Goal: Task Accomplishment & Management: Manage account settings

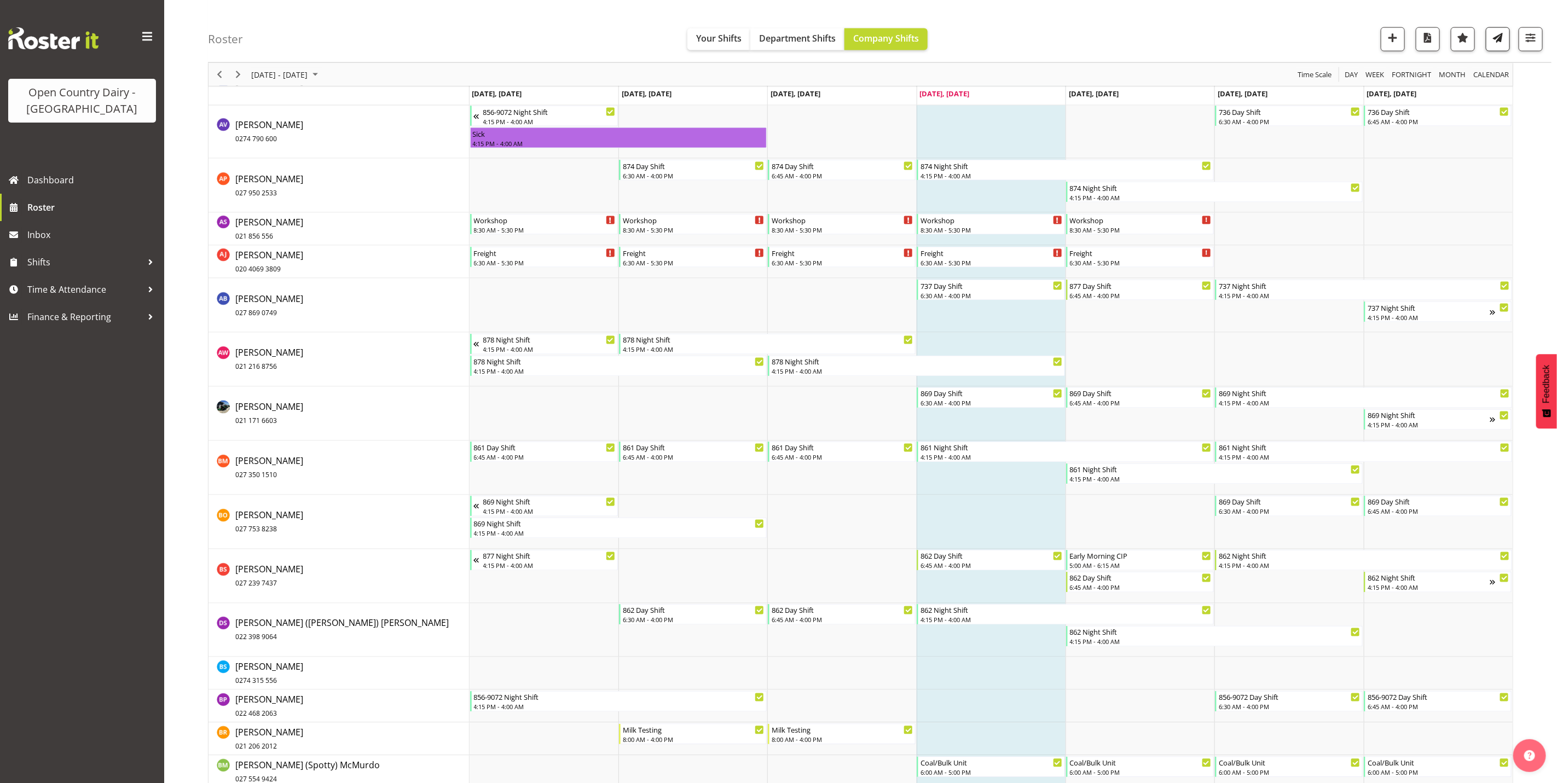
scroll to position [1231, 0]
click at [1525, 47] on button "button" at bounding box center [1531, 39] width 24 height 24
click at [1450, 250] on select "Staff Role Shift - Horizontal Shift - Vertical Staff - Location" at bounding box center [1461, 240] width 145 height 22
select select "shiftH"
click at [1389, 251] on select "Staff Role Shift - Horizontal Shift - Vertical Staff - Location" at bounding box center [1461, 240] width 145 height 22
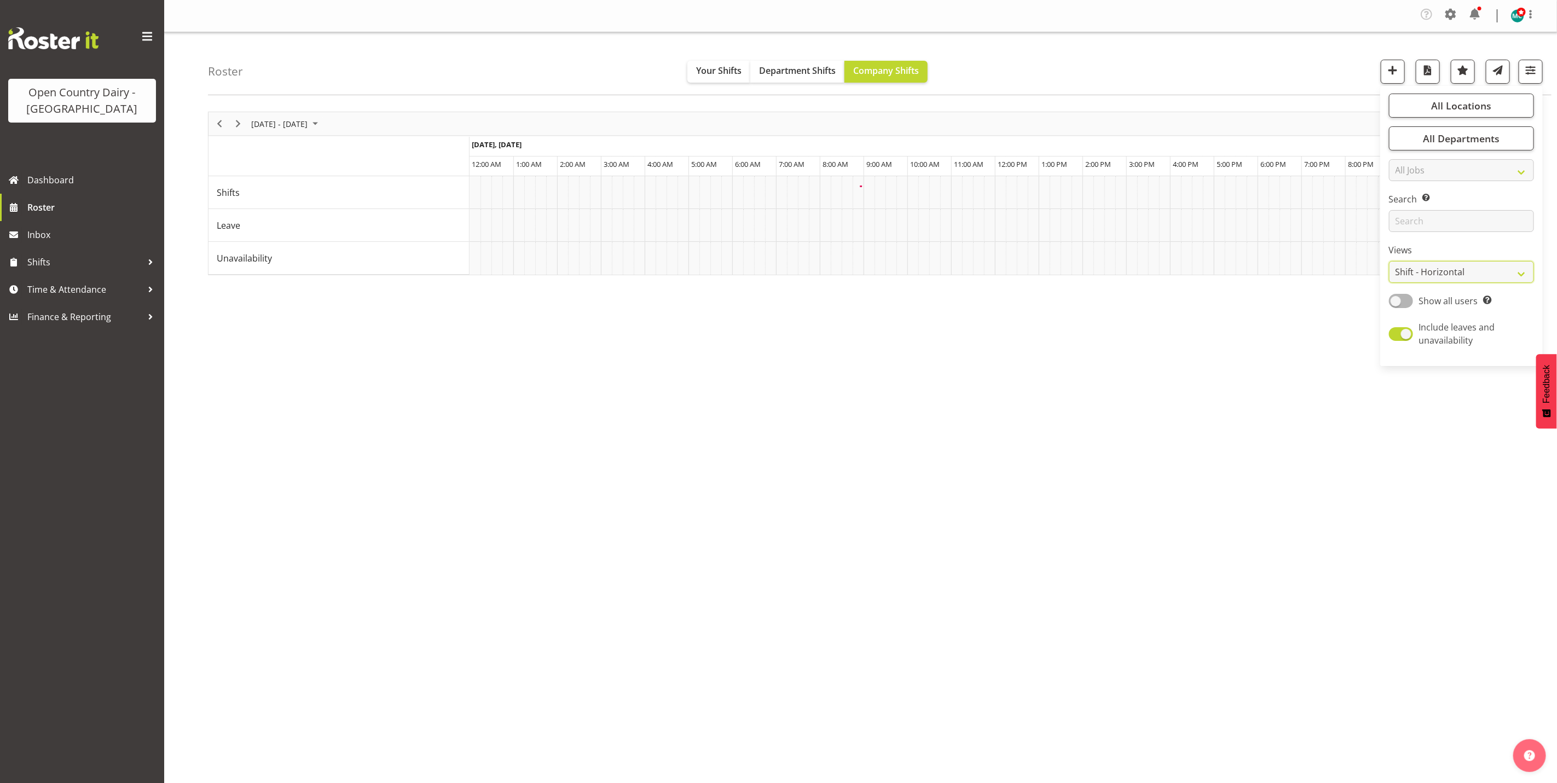
scroll to position [0, 0]
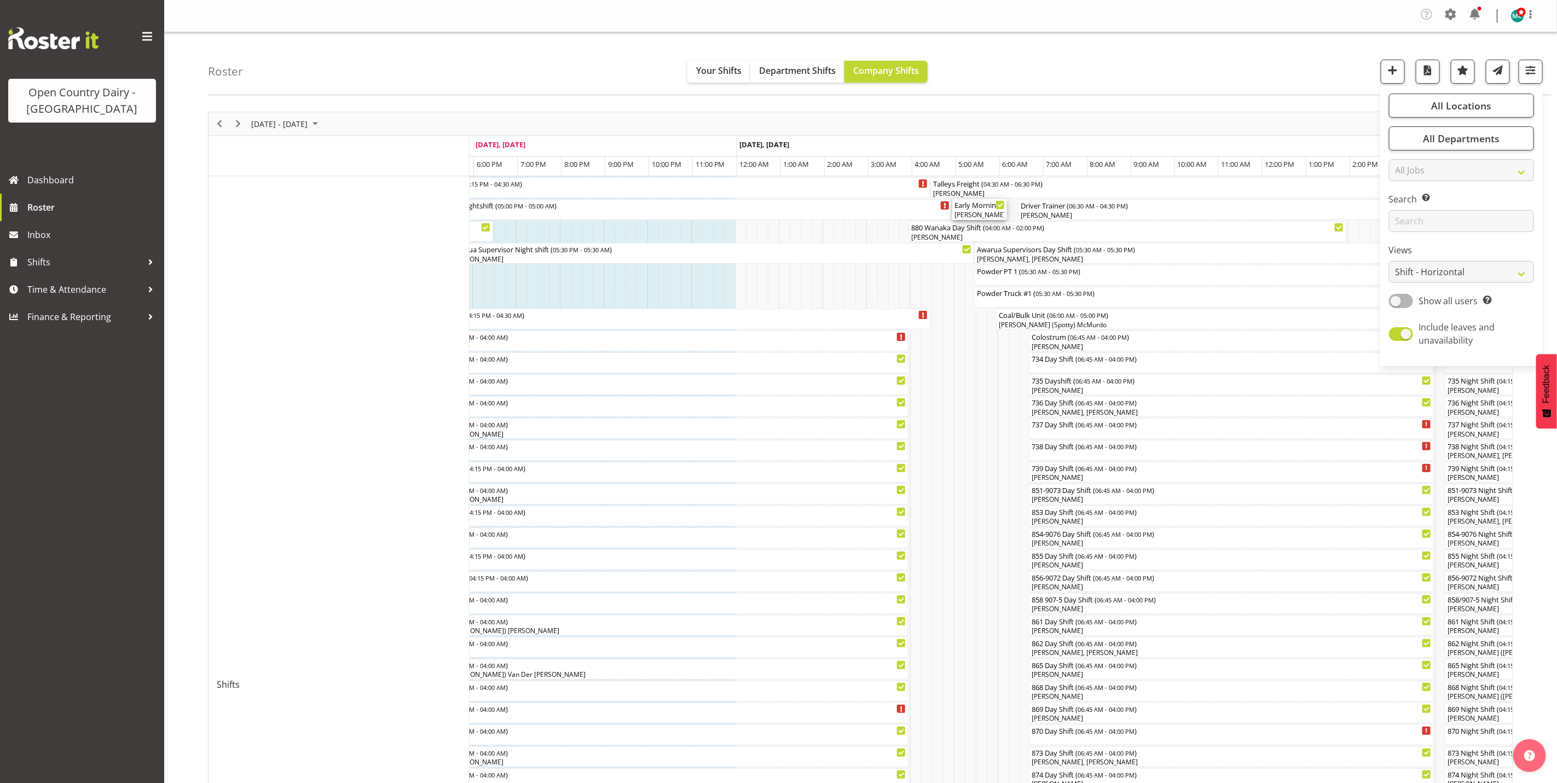
click at [981, 212] on div "[PERSON_NAME], [PERSON_NAME], [PERSON_NAME], [PERSON_NAME]" at bounding box center [980, 215] width 50 height 10
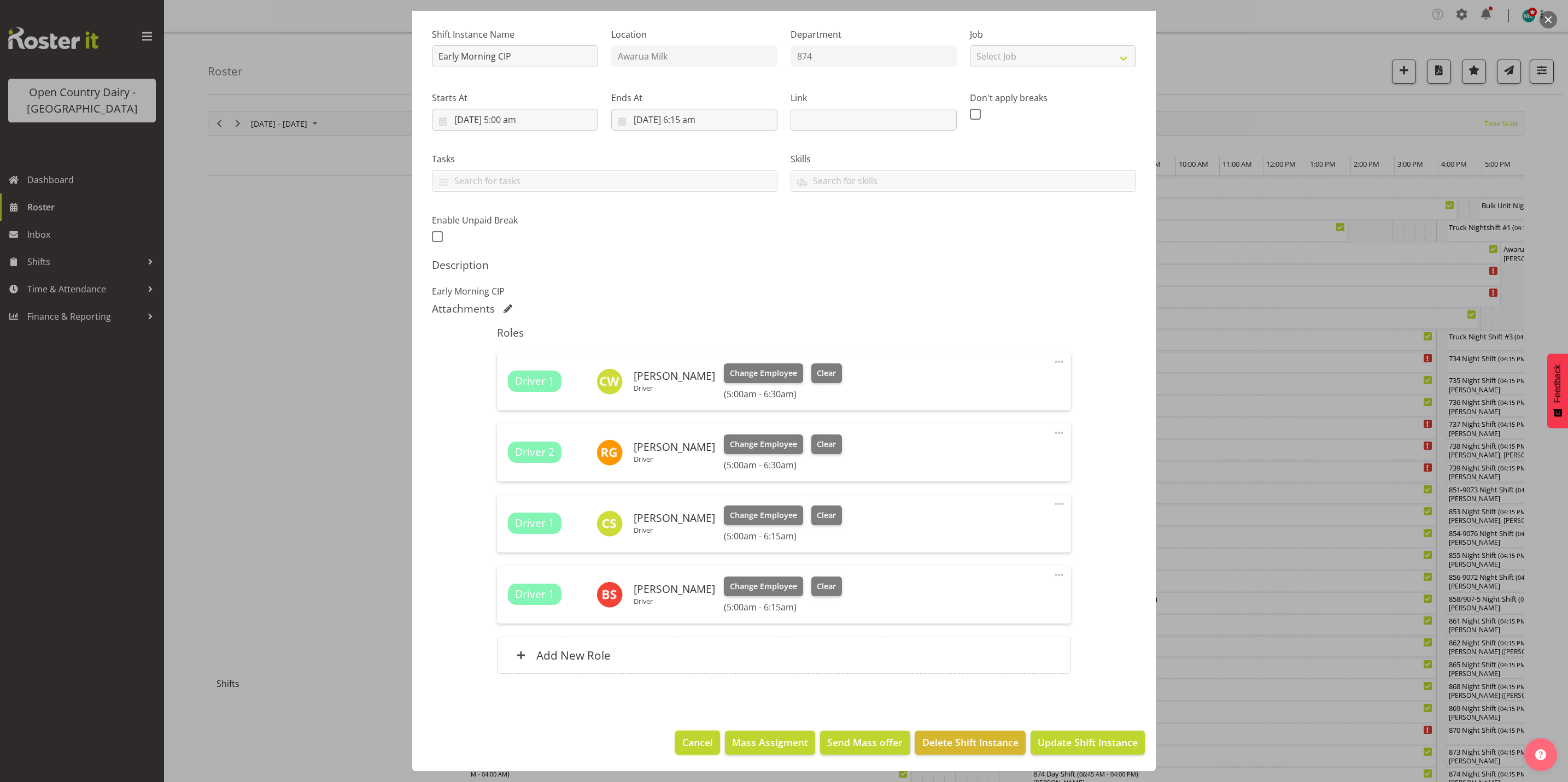
click at [689, 741] on span "Cancel" at bounding box center [697, 742] width 31 height 14
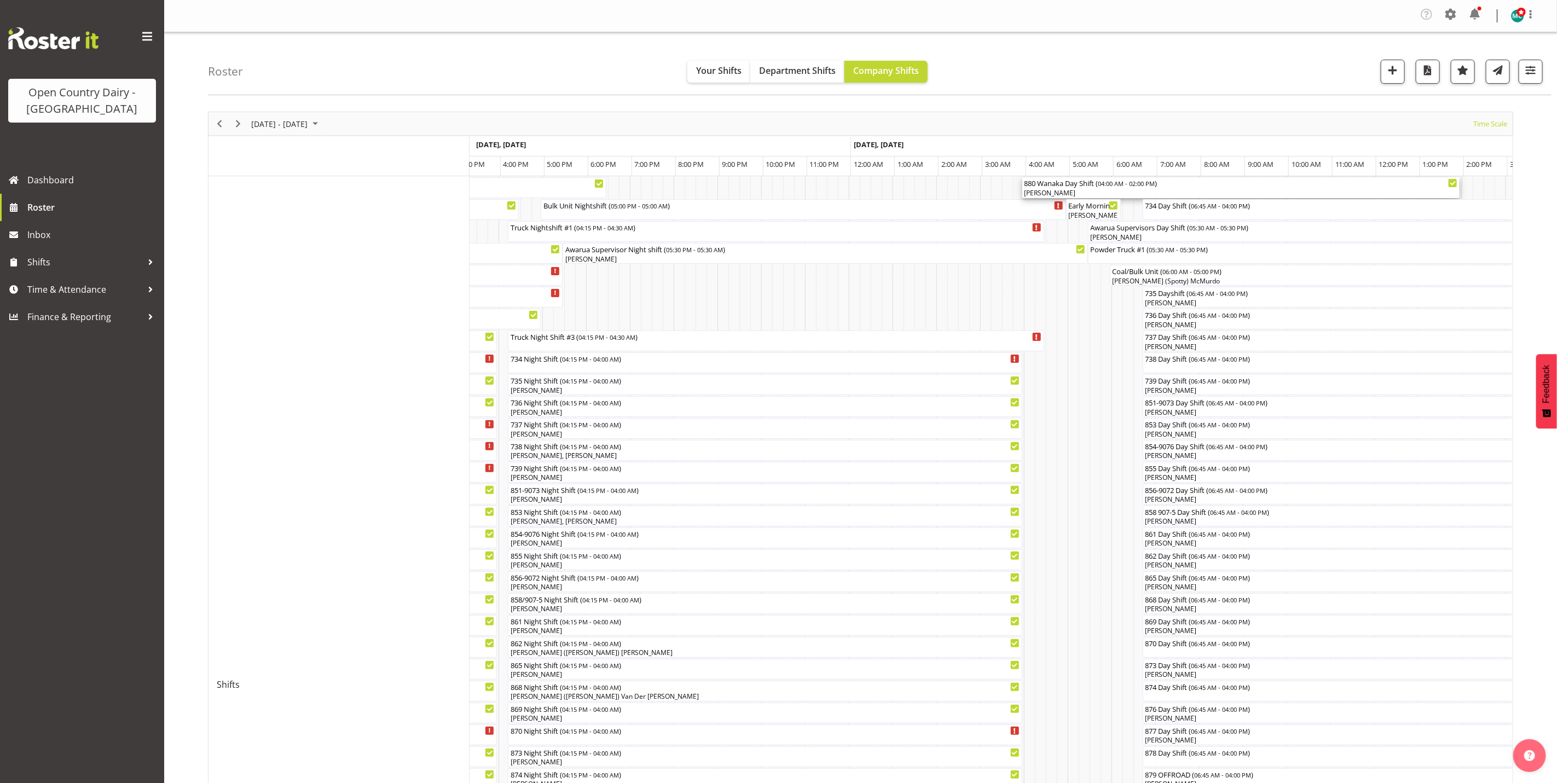
click at [1091, 198] on div "880 Wanaka Day Shift ( 04:00 AM - 02:00 PM ) [PERSON_NAME] Unahi" at bounding box center [1241, 187] width 438 height 21
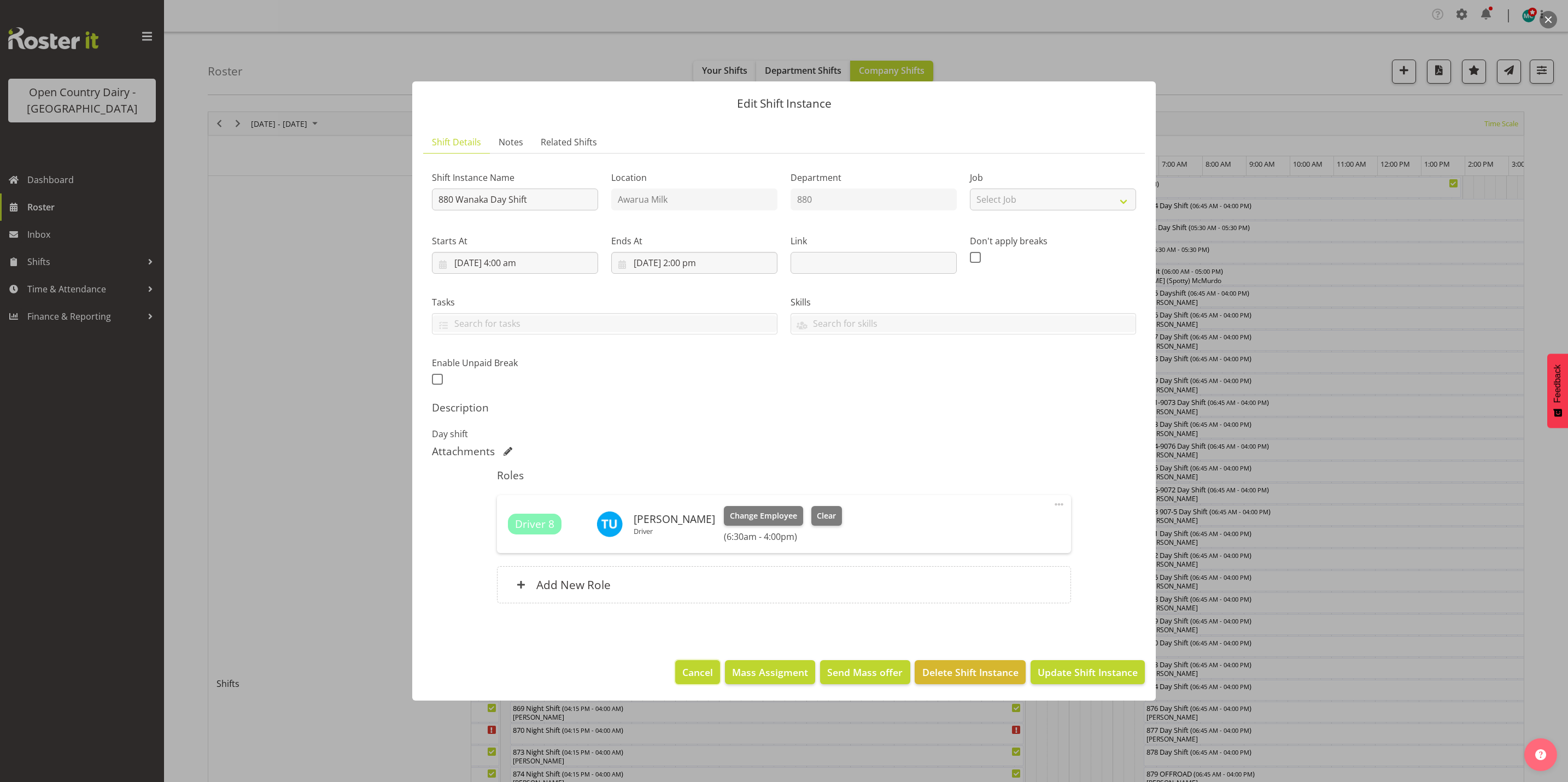
click at [697, 674] on span "Cancel" at bounding box center [697, 672] width 31 height 14
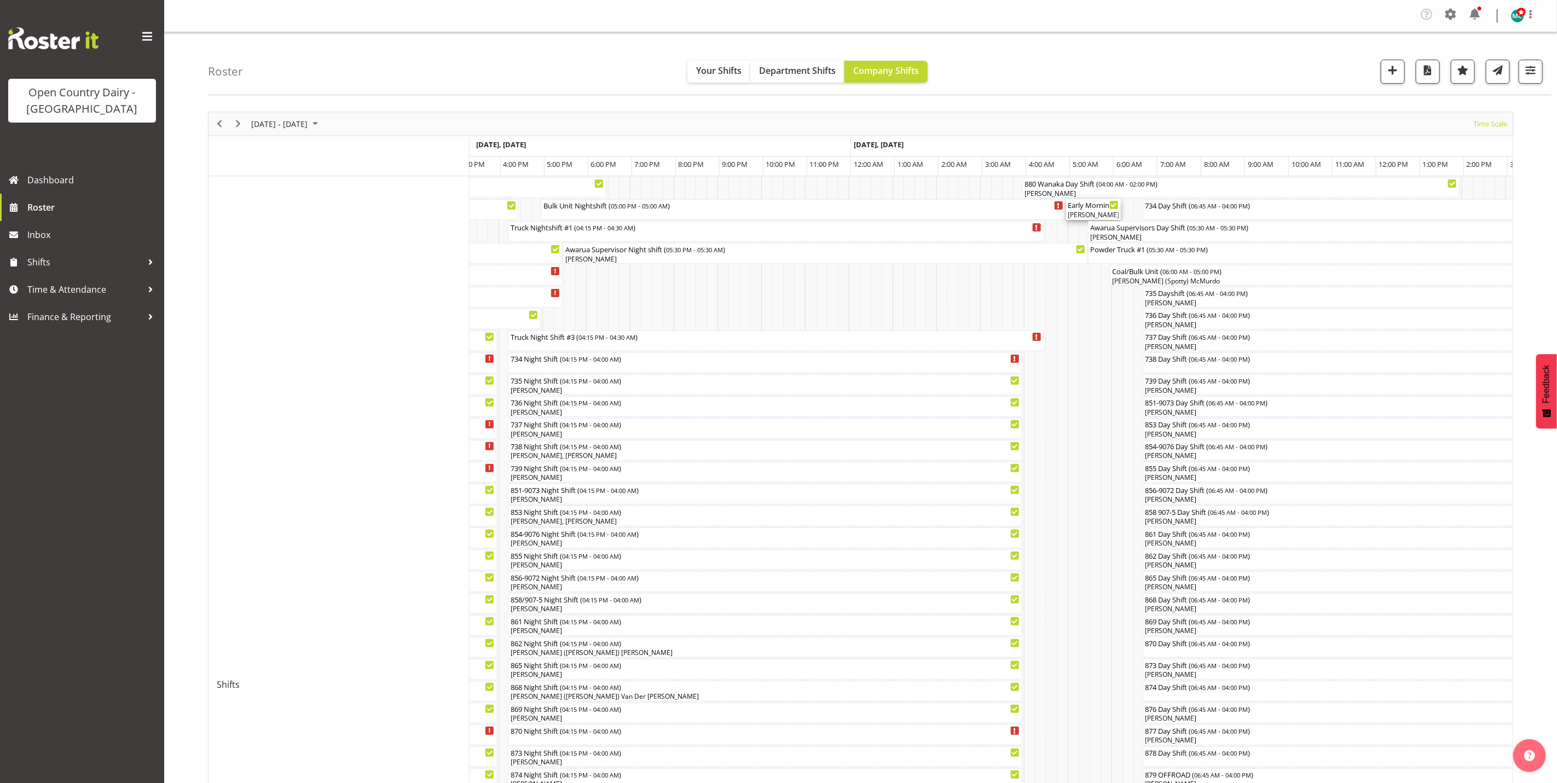
click at [1104, 215] on div "[PERSON_NAME], [PERSON_NAME]" at bounding box center [1093, 215] width 50 height 10
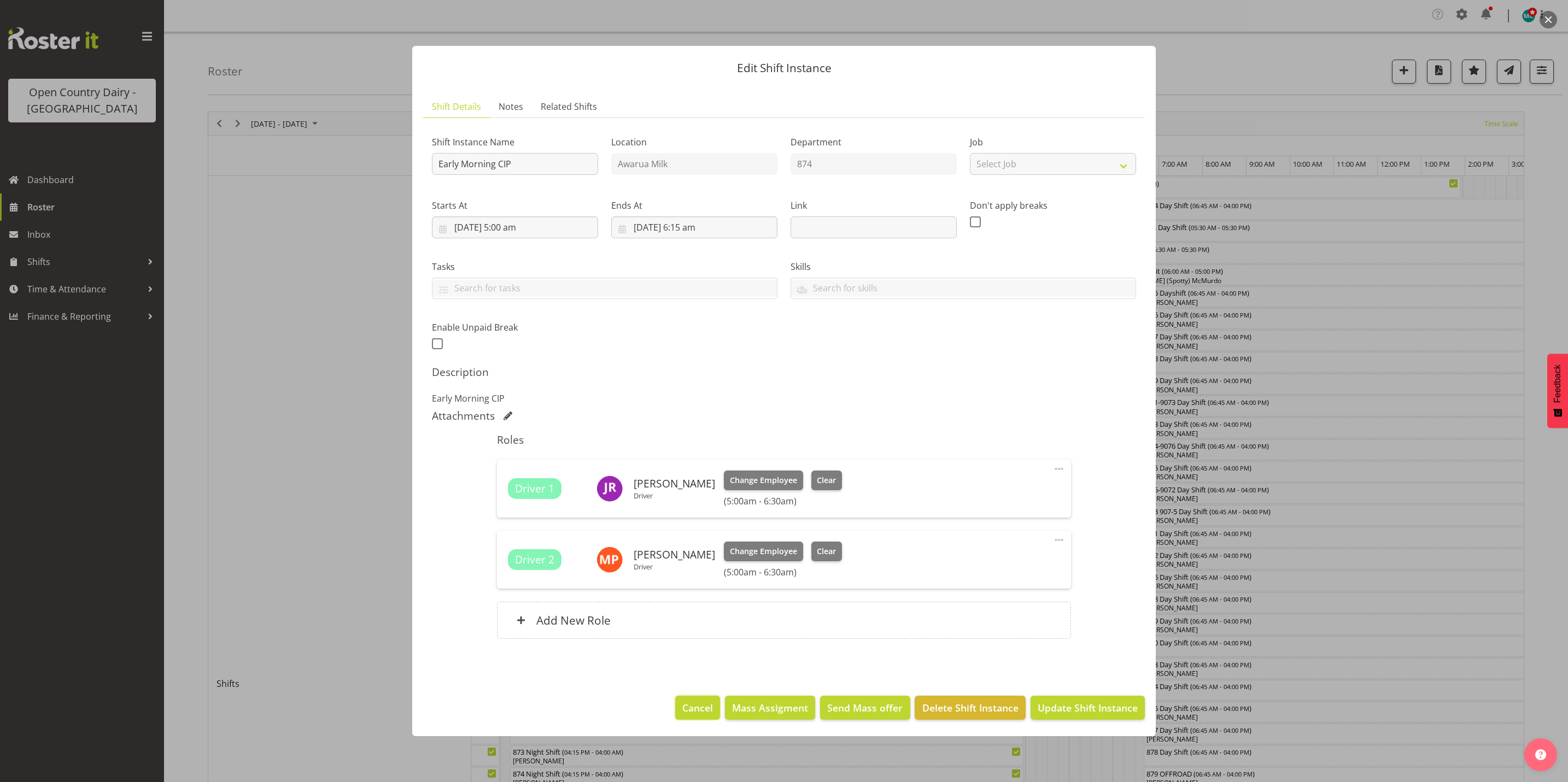
click at [705, 712] on span "Cancel" at bounding box center [697, 708] width 31 height 14
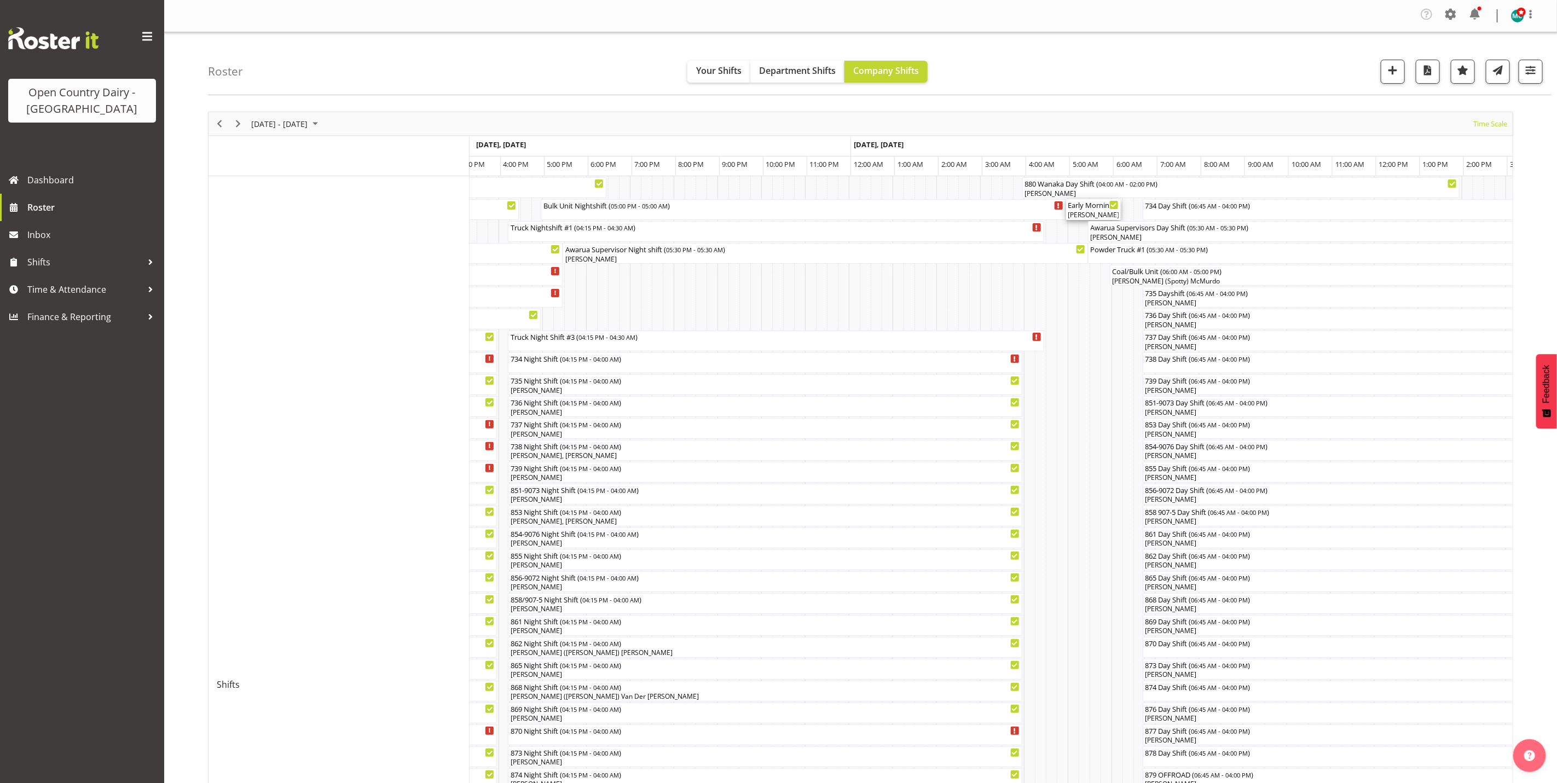
click at [1092, 214] on div "[PERSON_NAME], [PERSON_NAME]" at bounding box center [1093, 215] width 50 height 10
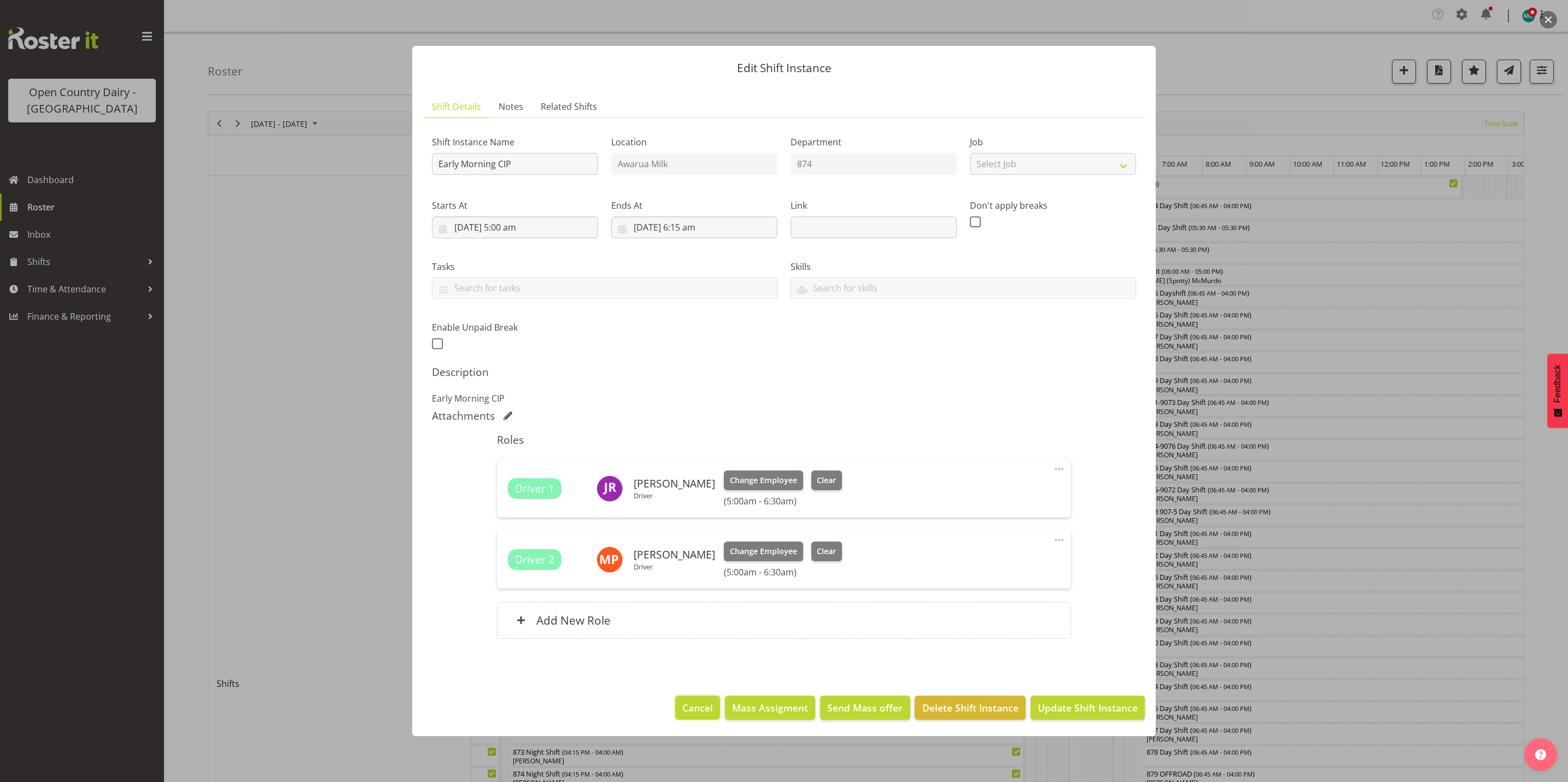
click at [697, 709] on span "Cancel" at bounding box center [697, 708] width 31 height 14
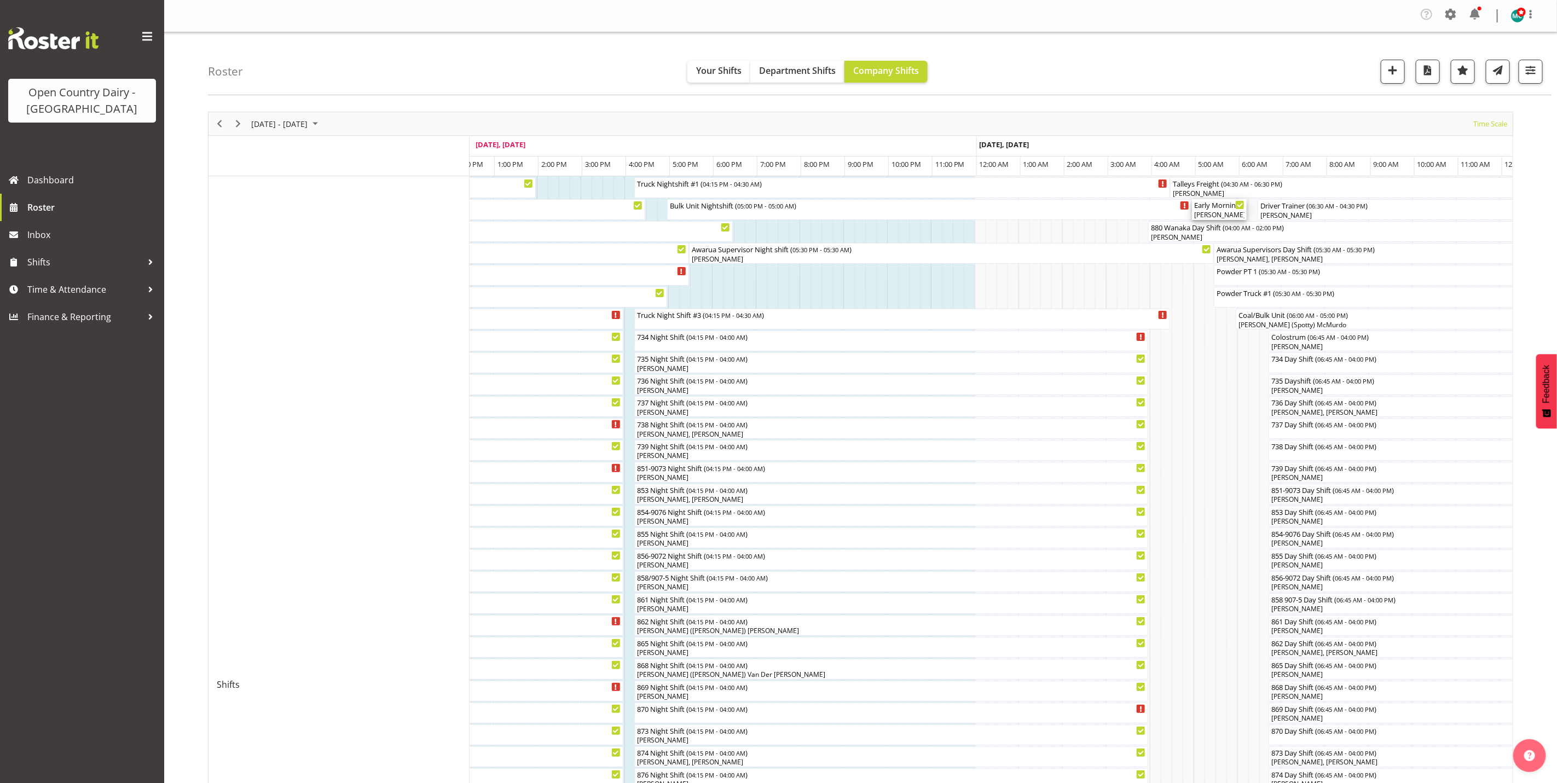
click at [1217, 212] on div "[PERSON_NAME], [PERSON_NAME], [PERSON_NAME], [PERSON_NAME]" at bounding box center [1219, 215] width 50 height 10
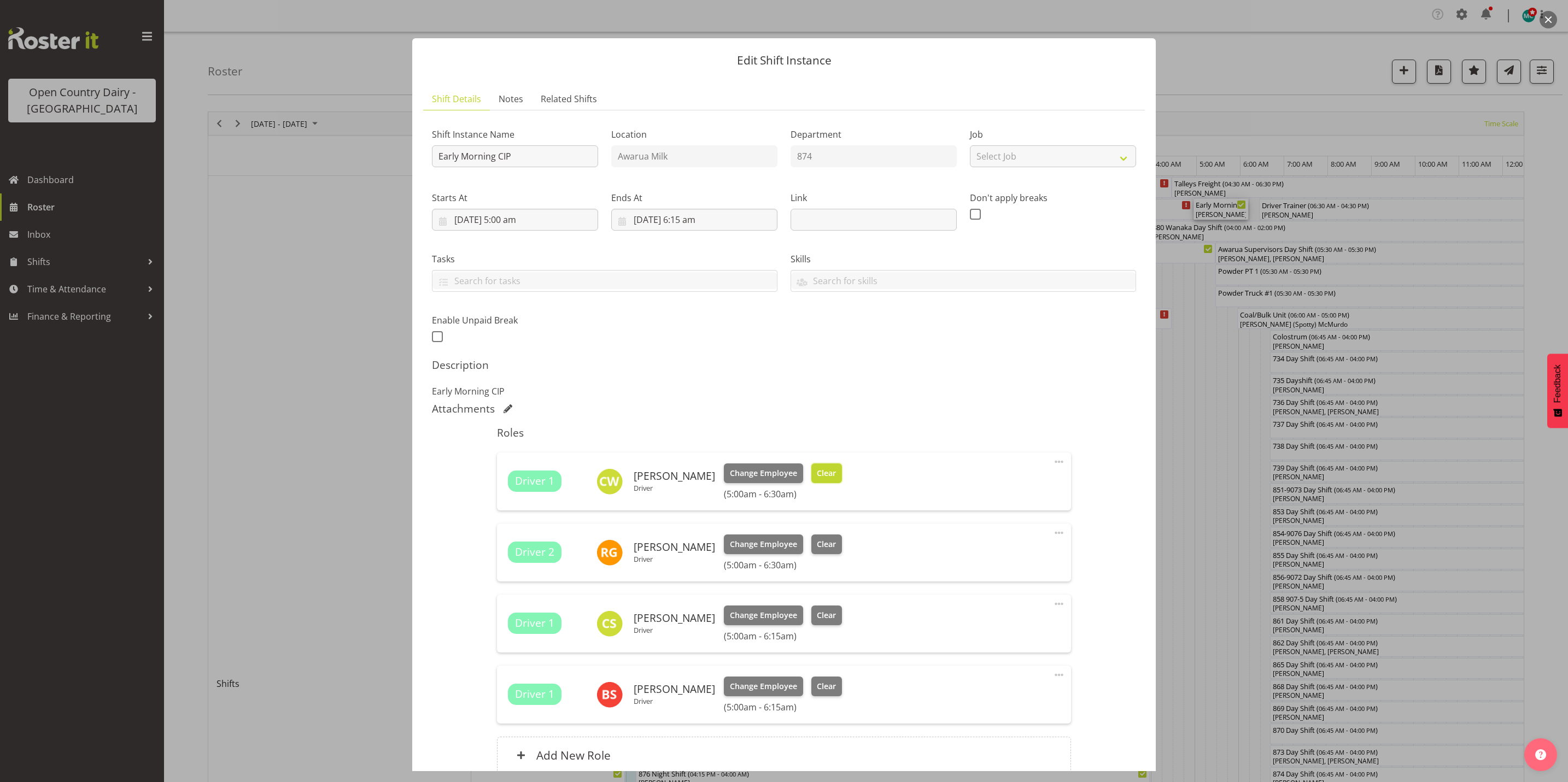
click at [823, 474] on span "Clear" at bounding box center [826, 473] width 19 height 12
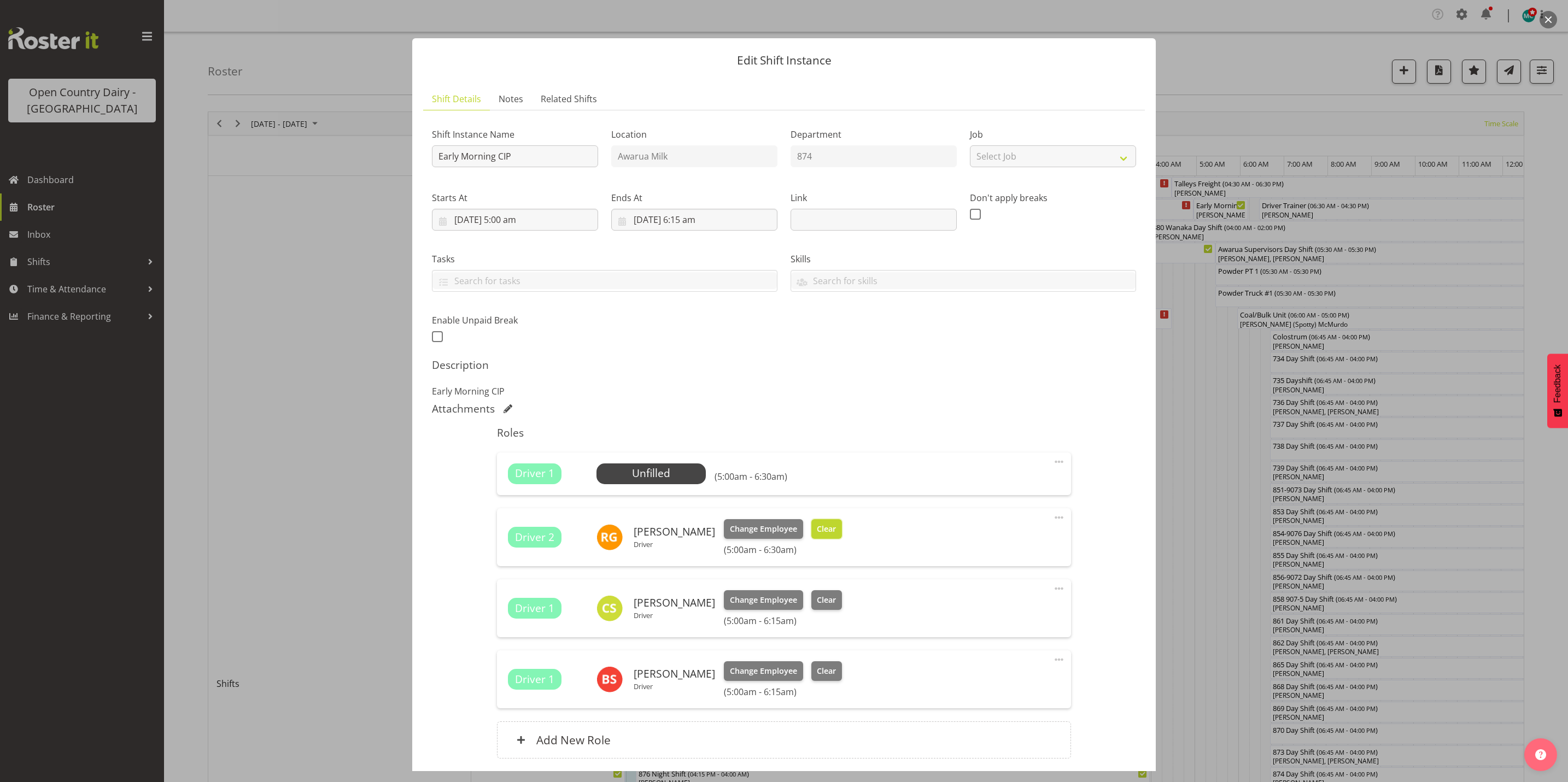
click at [827, 523] on button "Clear" at bounding box center [826, 529] width 31 height 20
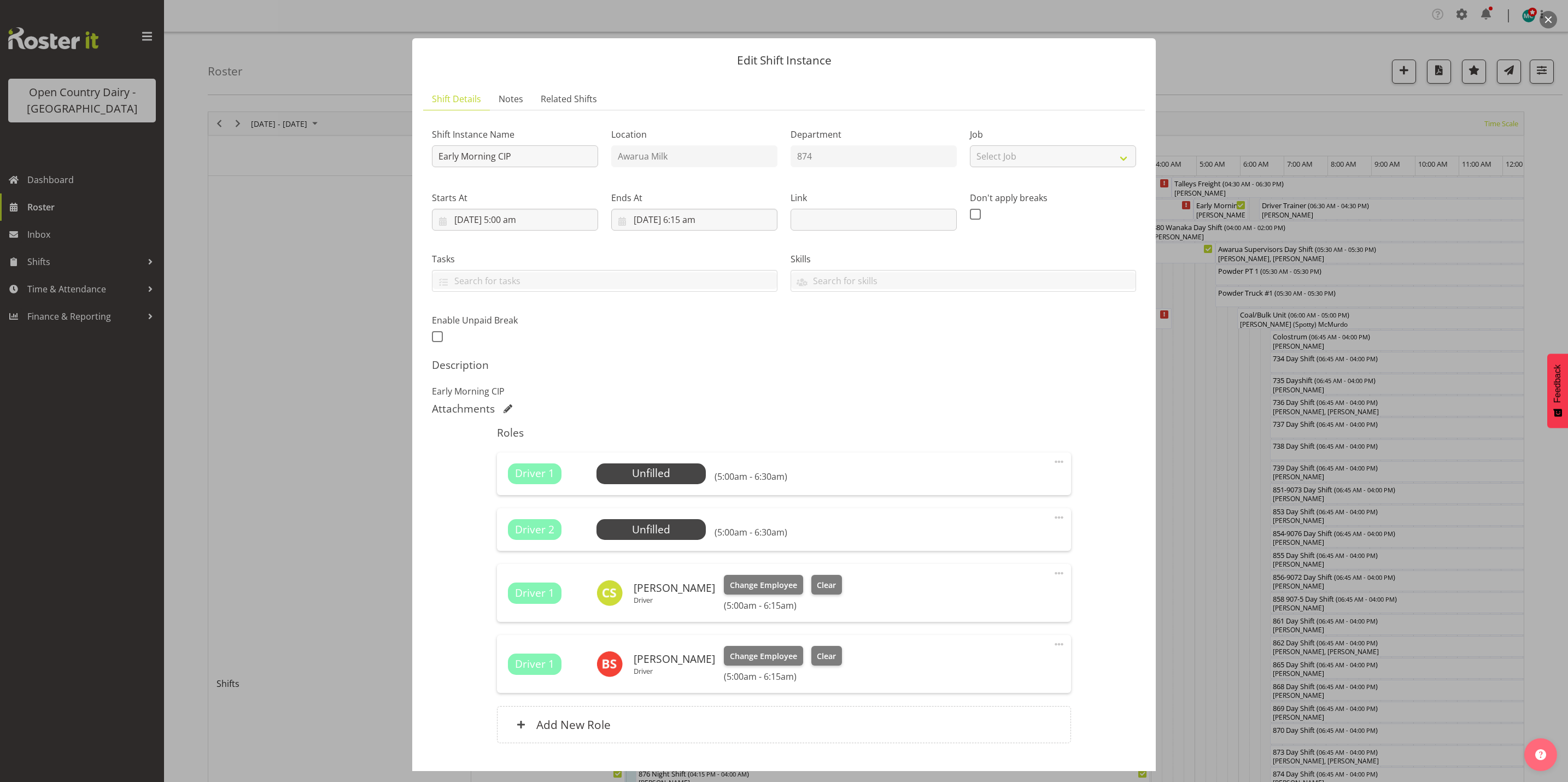
scroll to position [71, 0]
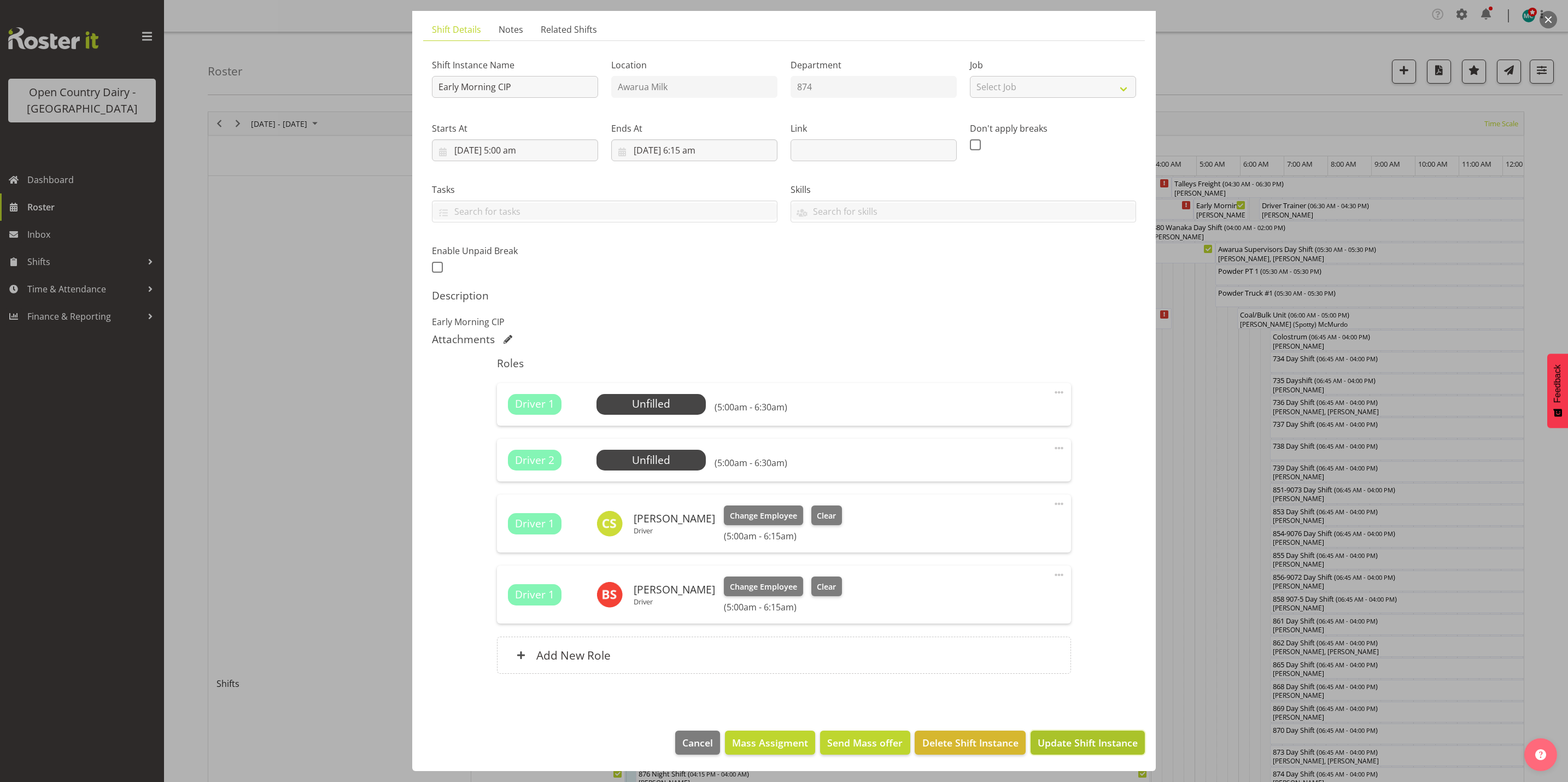
click at [1070, 744] on span "Update Shift Instance" at bounding box center [1088, 743] width 100 height 14
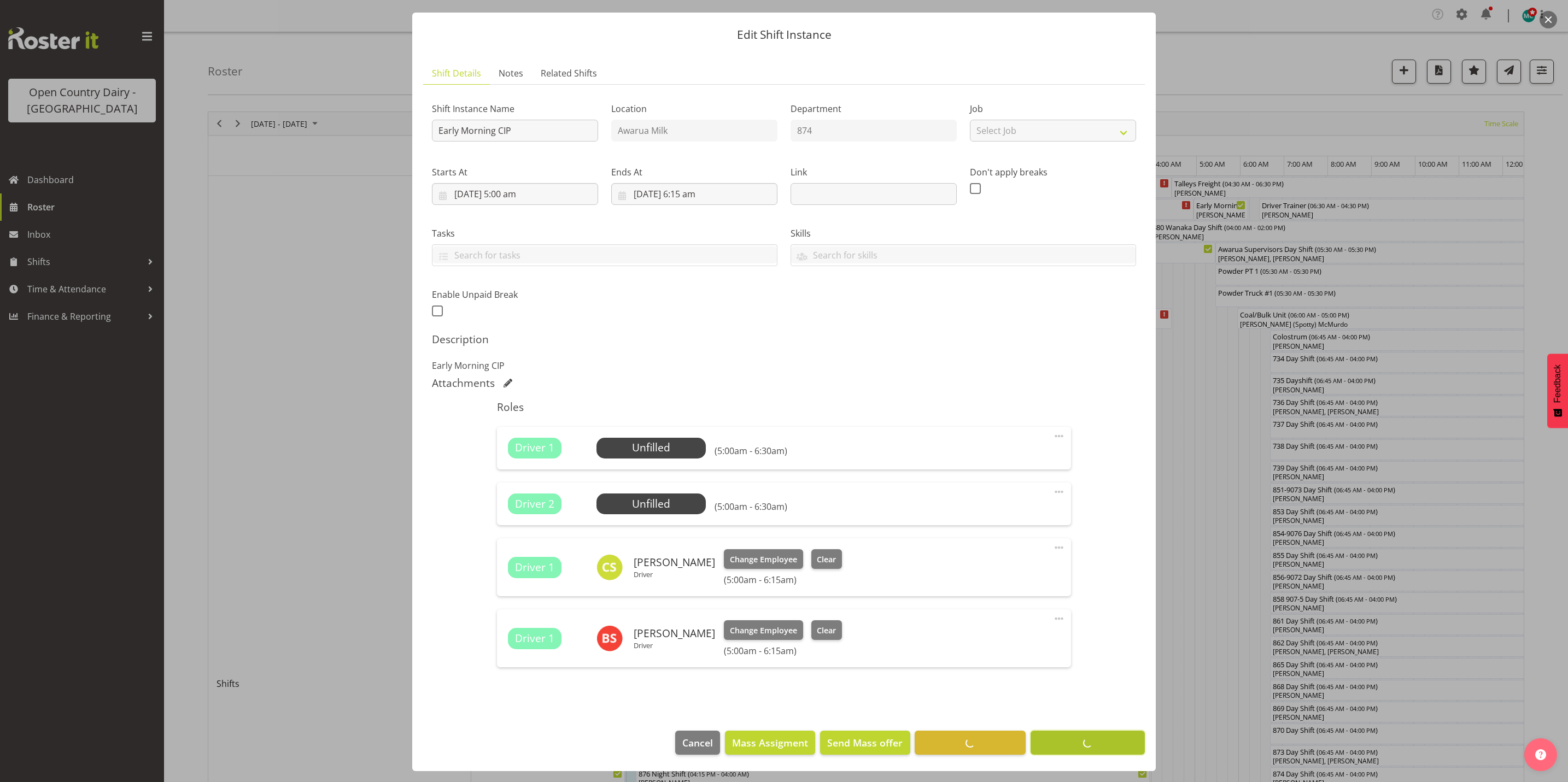
scroll to position [27, 0]
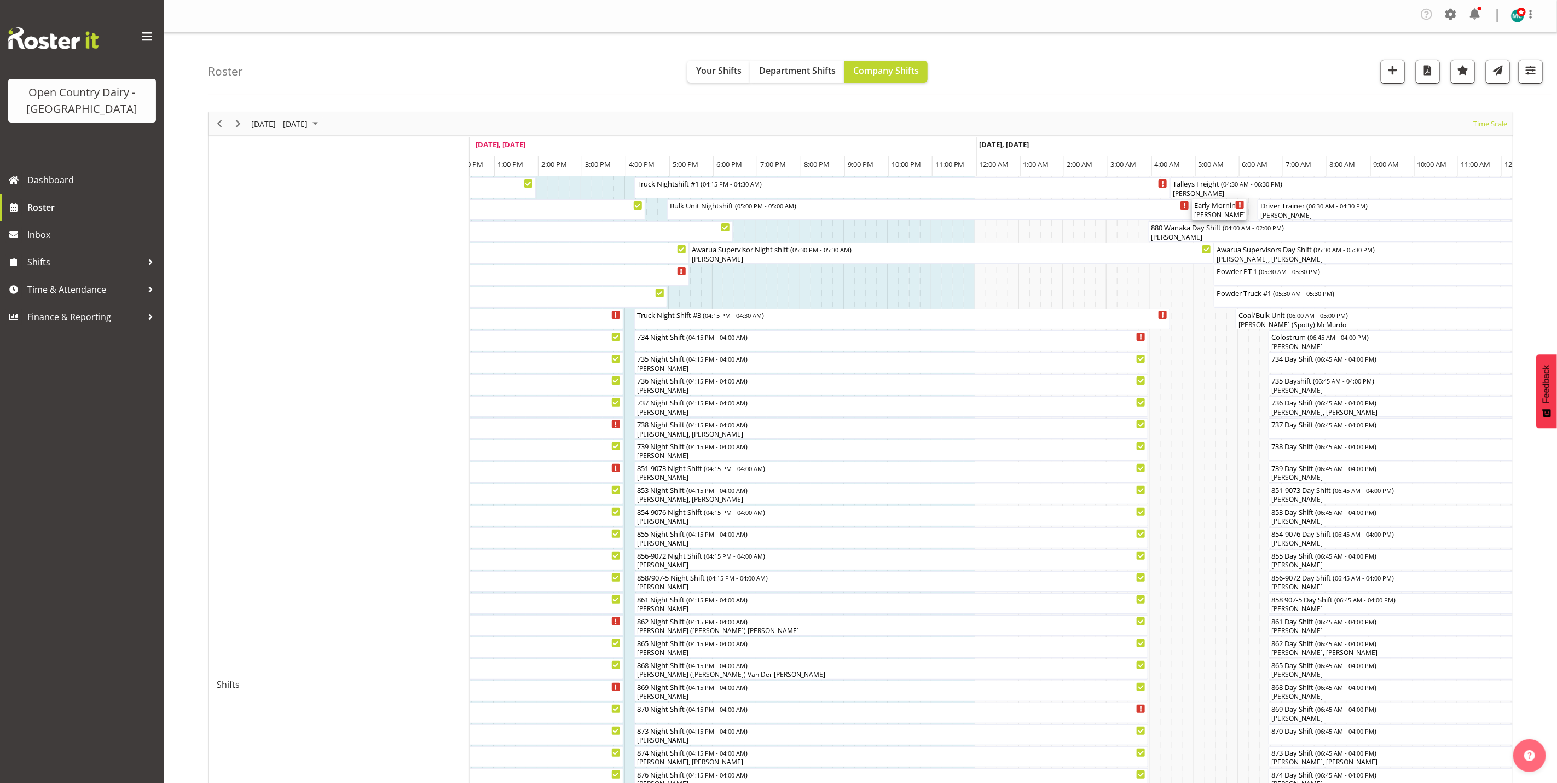
click at [1219, 212] on div "[PERSON_NAME], [PERSON_NAME]" at bounding box center [1219, 215] width 50 height 10
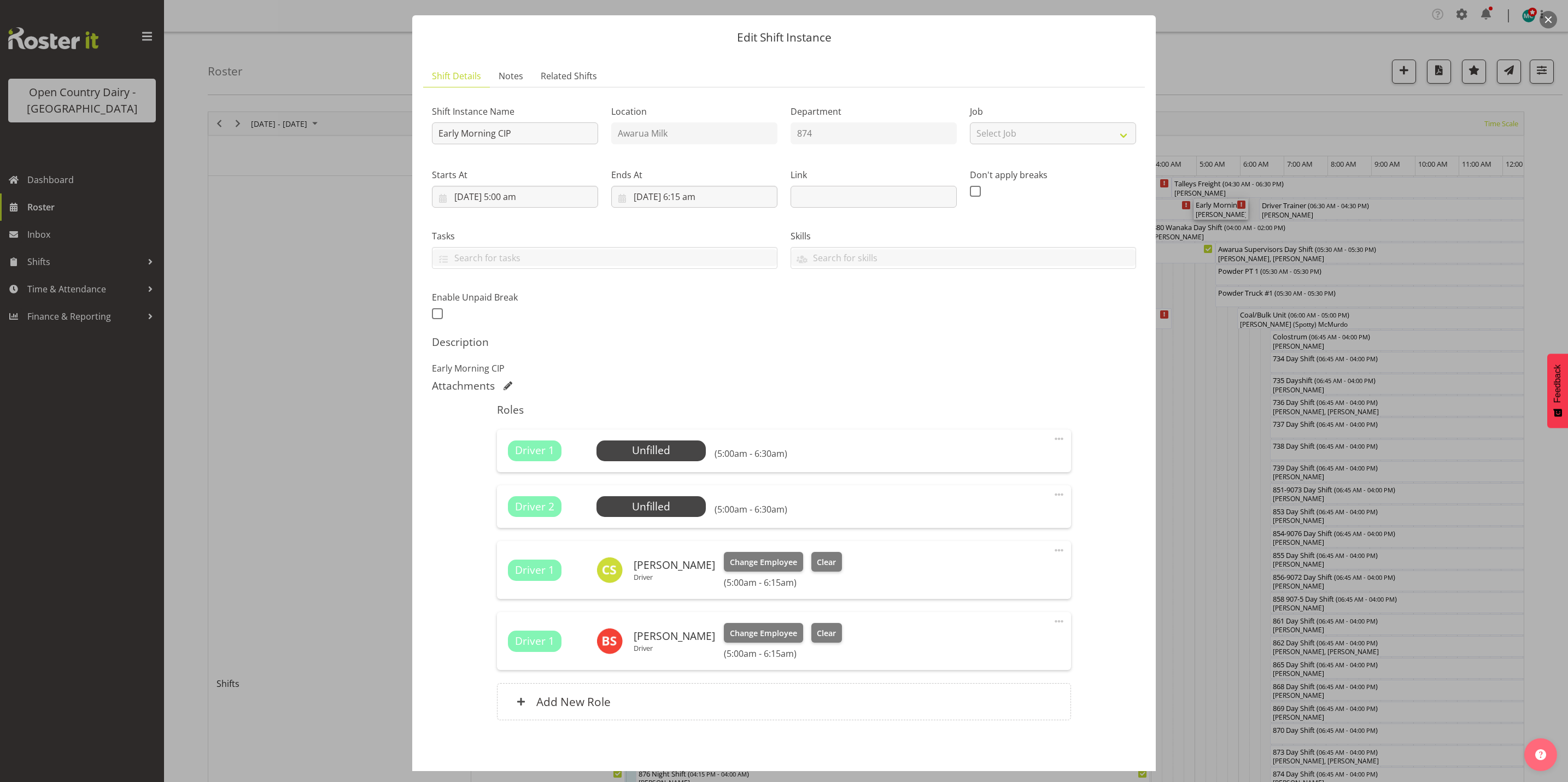
scroll to position [0, 0]
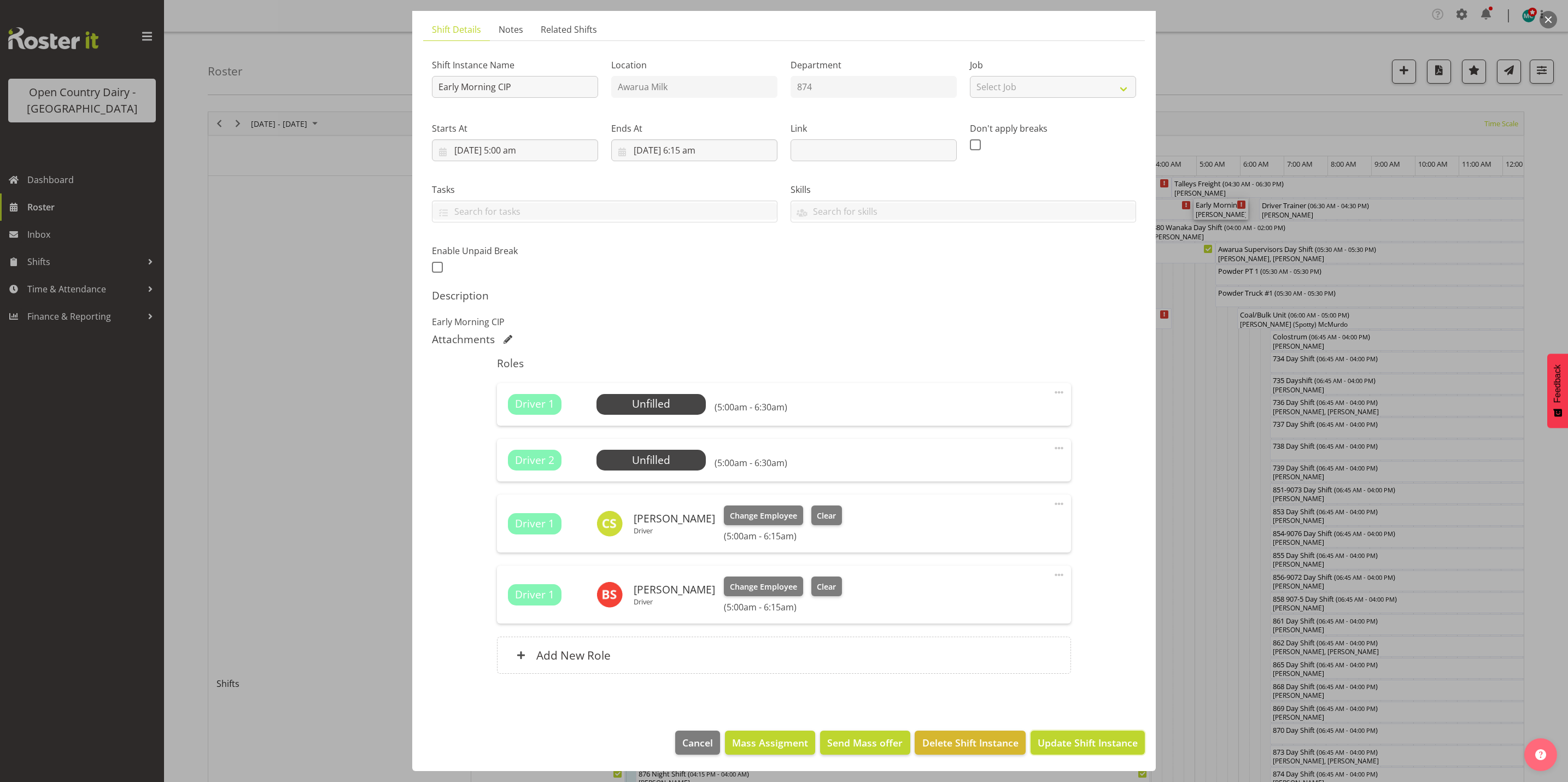
click at [1065, 744] on span "Update Shift Instance" at bounding box center [1088, 743] width 100 height 14
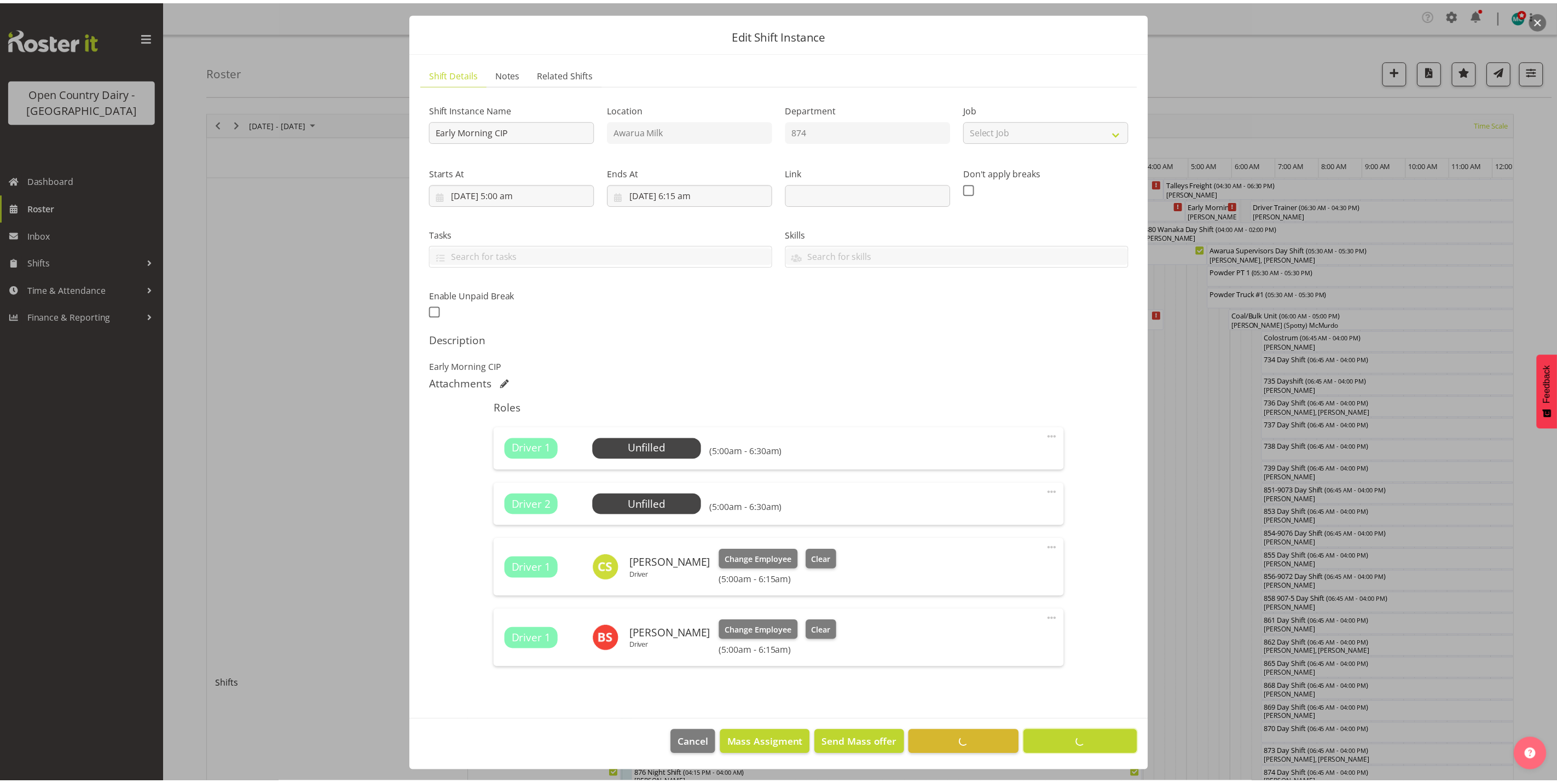
scroll to position [27, 0]
